Goal: Information Seeking & Learning: Learn about a topic

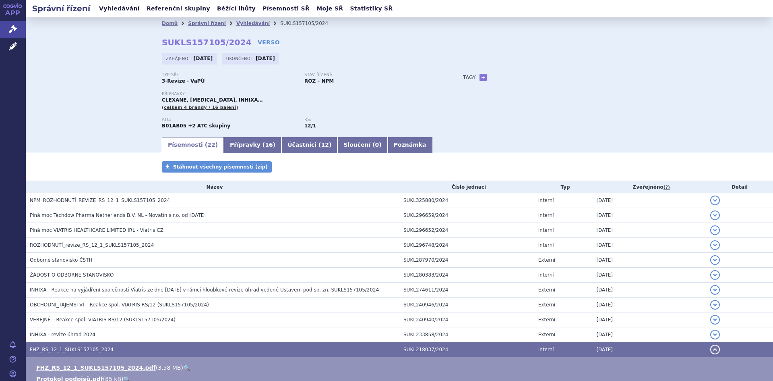
scroll to position [81, 0]
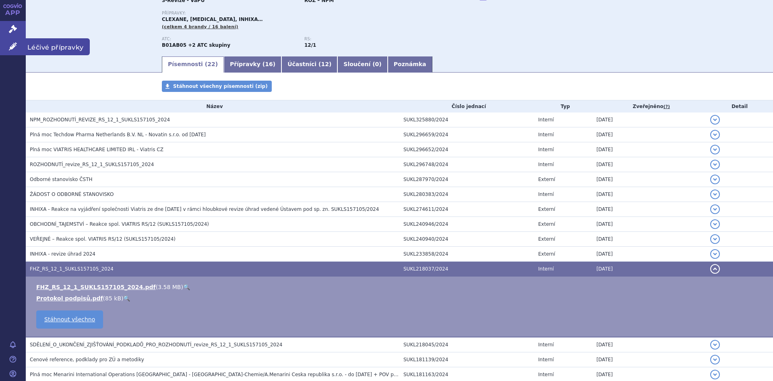
click at [49, 48] on span "Léčivé přípravky" at bounding box center [58, 46] width 64 height 17
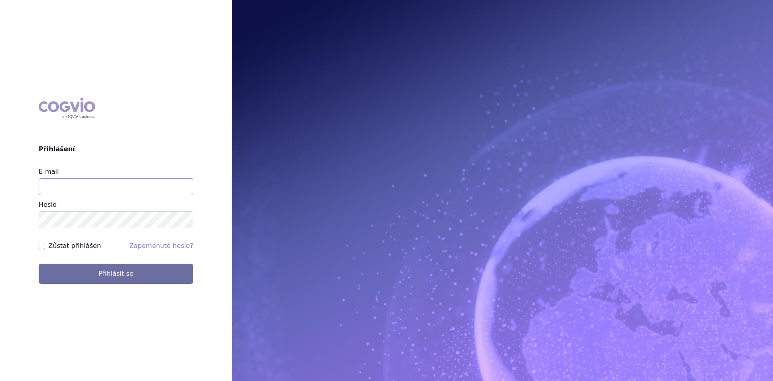
click at [56, 189] on input "E-mail" at bounding box center [116, 186] width 155 height 17
type input "[PERSON_NAME][EMAIL_ADDRESS][DOMAIN_NAME]"
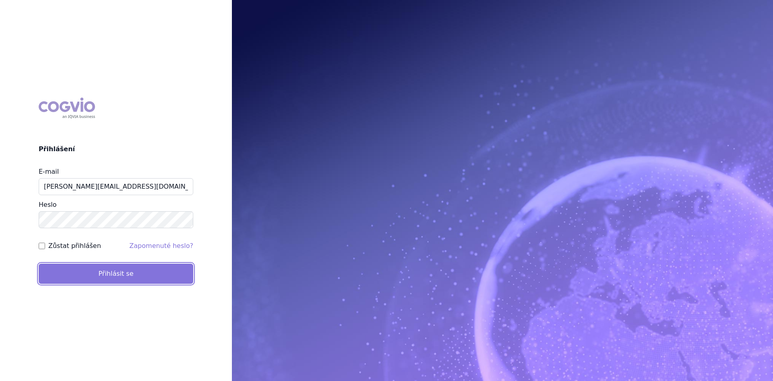
click at [93, 272] on button "Přihlásit se" at bounding box center [116, 273] width 155 height 20
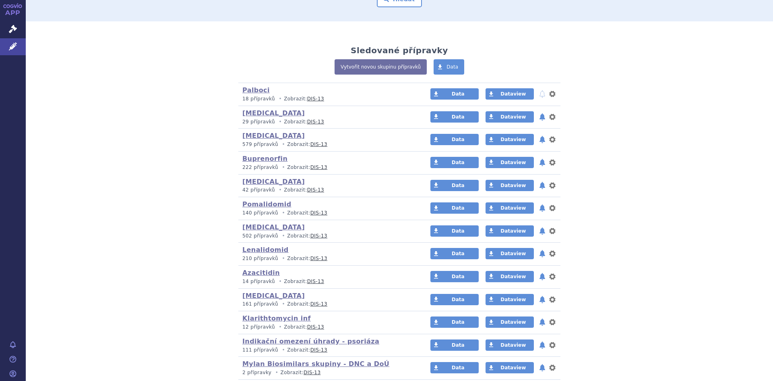
scroll to position [161, 0]
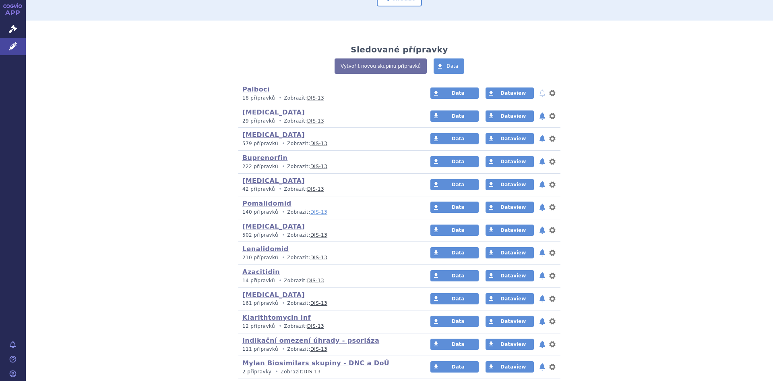
click at [311, 212] on link "DIS-13" at bounding box center [319, 212] width 17 height 6
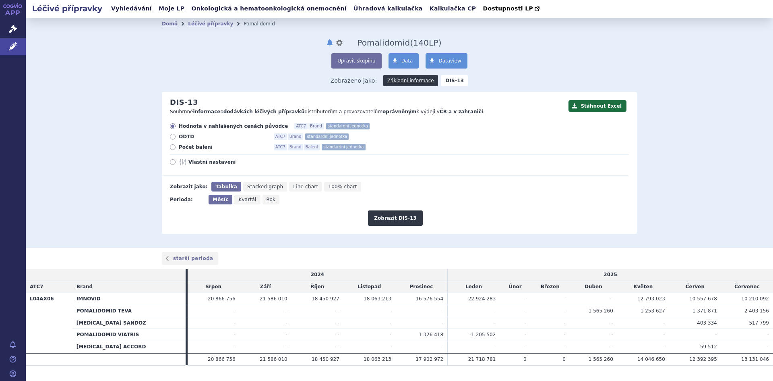
click at [171, 149] on icon at bounding box center [173, 147] width 6 height 6
click at [171, 149] on input "Počet balení ATC7 Brand Balení standardní jednotka" at bounding box center [173, 147] width 5 height 5
radio input "true"
click at [403, 216] on button "Zobrazit DIS-13" at bounding box center [395, 217] width 54 height 15
